Goal: Task Accomplishment & Management: Complete application form

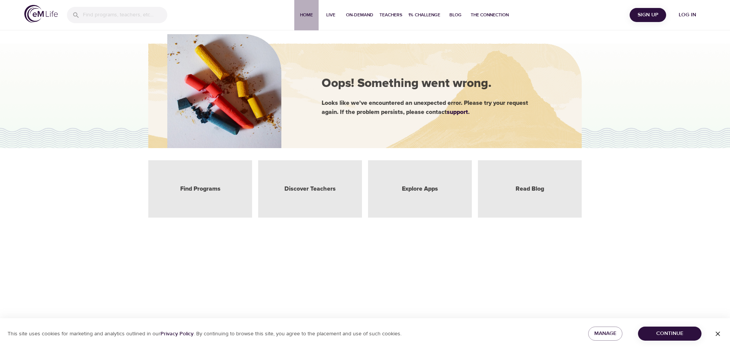
click at [302, 14] on span "Home" at bounding box center [306, 15] width 18 height 8
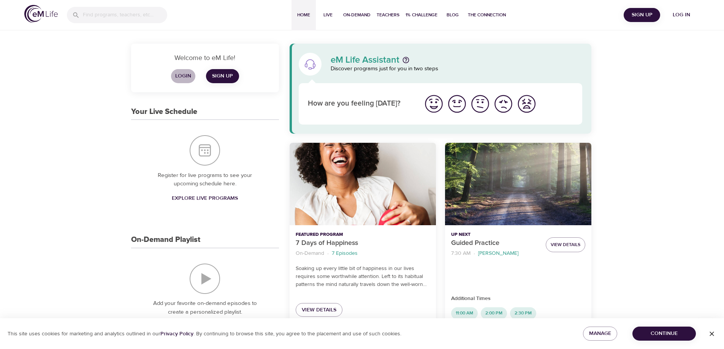
click at [184, 76] on span "Login" at bounding box center [183, 76] width 18 height 10
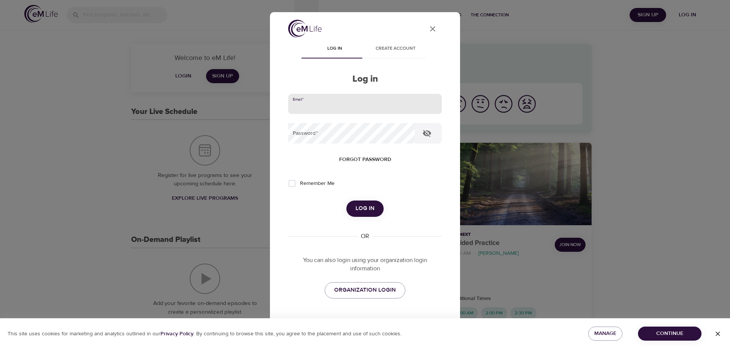
click at [323, 109] on input "email" at bounding box center [365, 104] width 154 height 21
click at [346, 201] on button "Log in" at bounding box center [364, 209] width 37 height 16
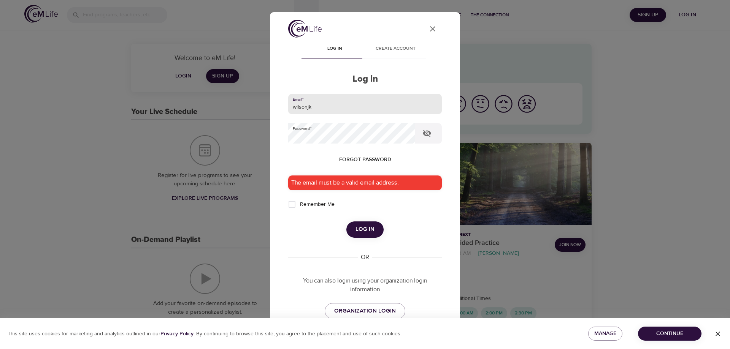
click at [330, 111] on input "wilsonjk" at bounding box center [365, 104] width 154 height 21
type input "[EMAIL_ADDRESS][DOMAIN_NAME]"
click at [367, 230] on span "Log in" at bounding box center [364, 230] width 19 height 10
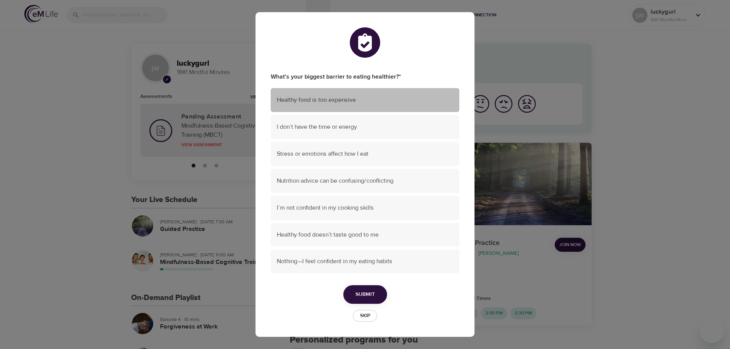
click at [334, 101] on span "Healthy food is too expensive" at bounding box center [365, 100] width 176 height 9
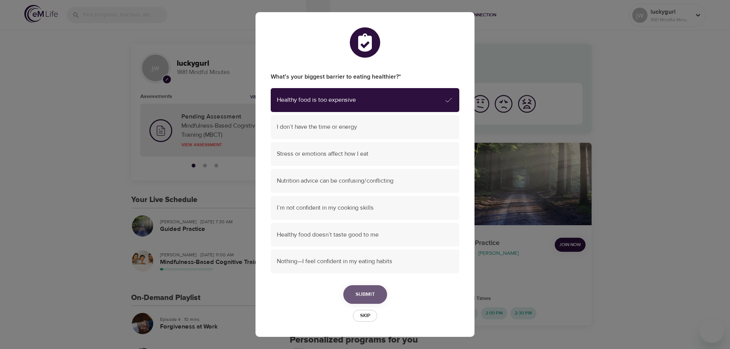
click at [367, 295] on span "Submit" at bounding box center [364, 295] width 19 height 10
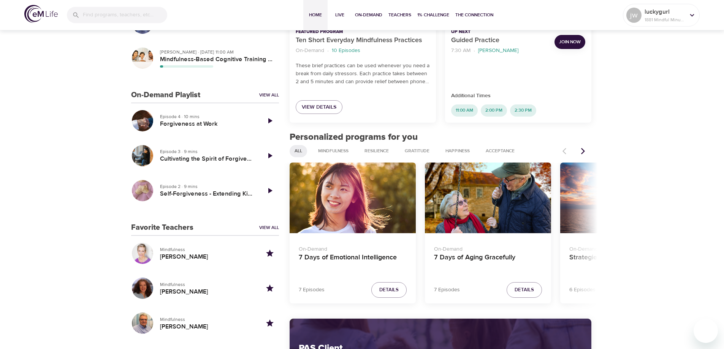
scroll to position [266, 0]
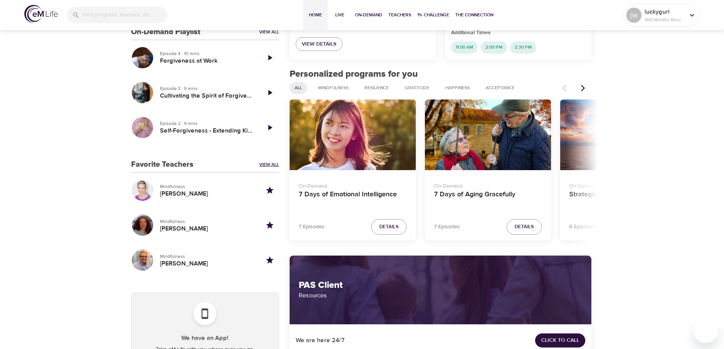
click at [268, 165] on link "View All" at bounding box center [269, 165] width 20 height 6
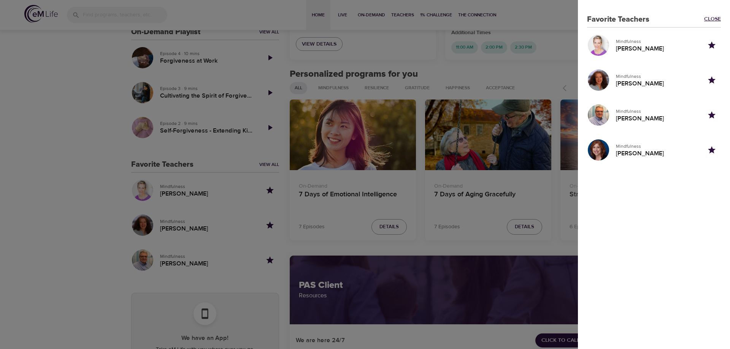
click at [718, 20] on link "Close" at bounding box center [712, 19] width 17 height 9
